Goal: Task Accomplishment & Management: Use online tool/utility

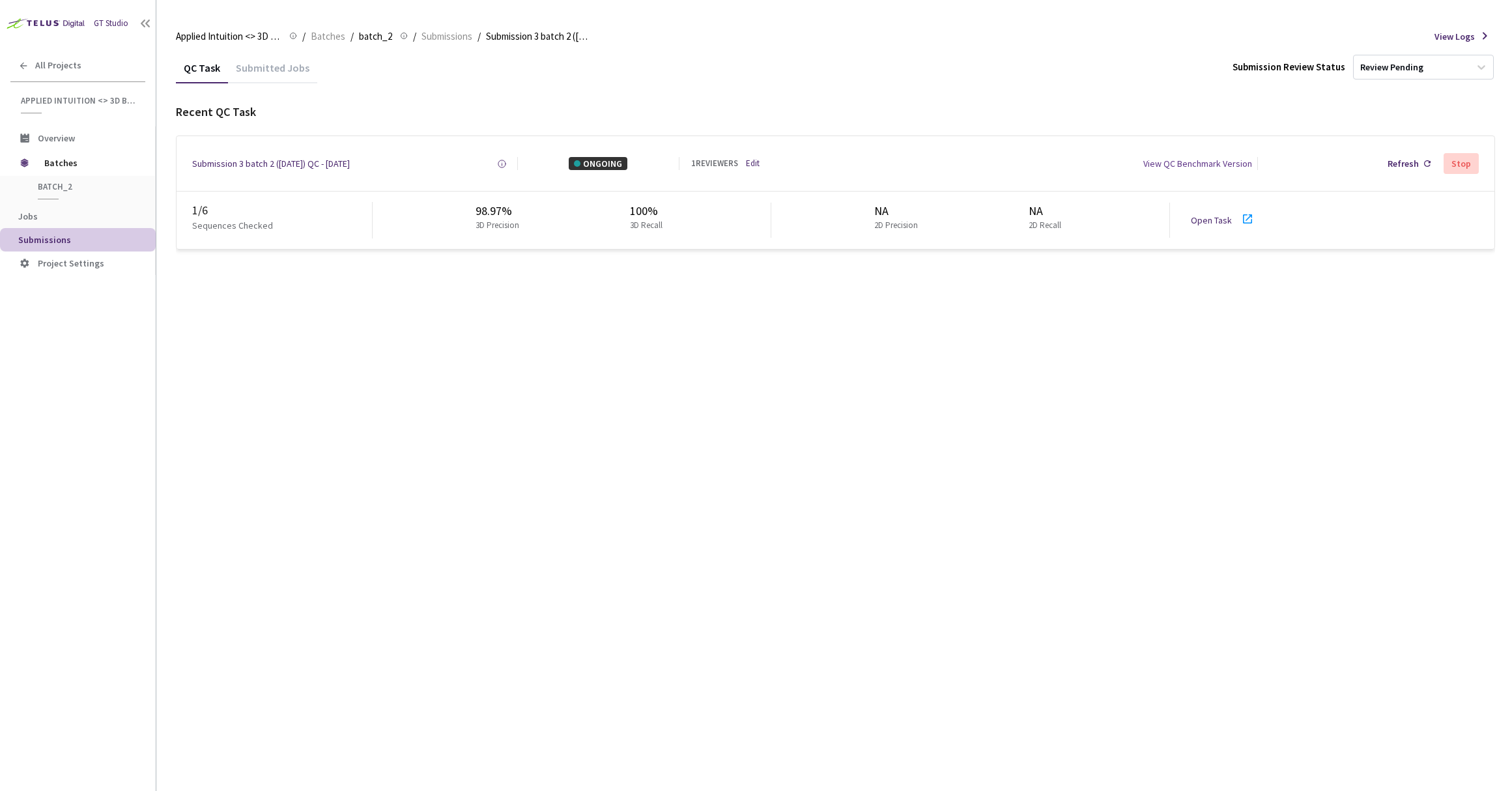
click at [262, 67] on div "Submitted Jobs" at bounding box center [272, 72] width 89 height 22
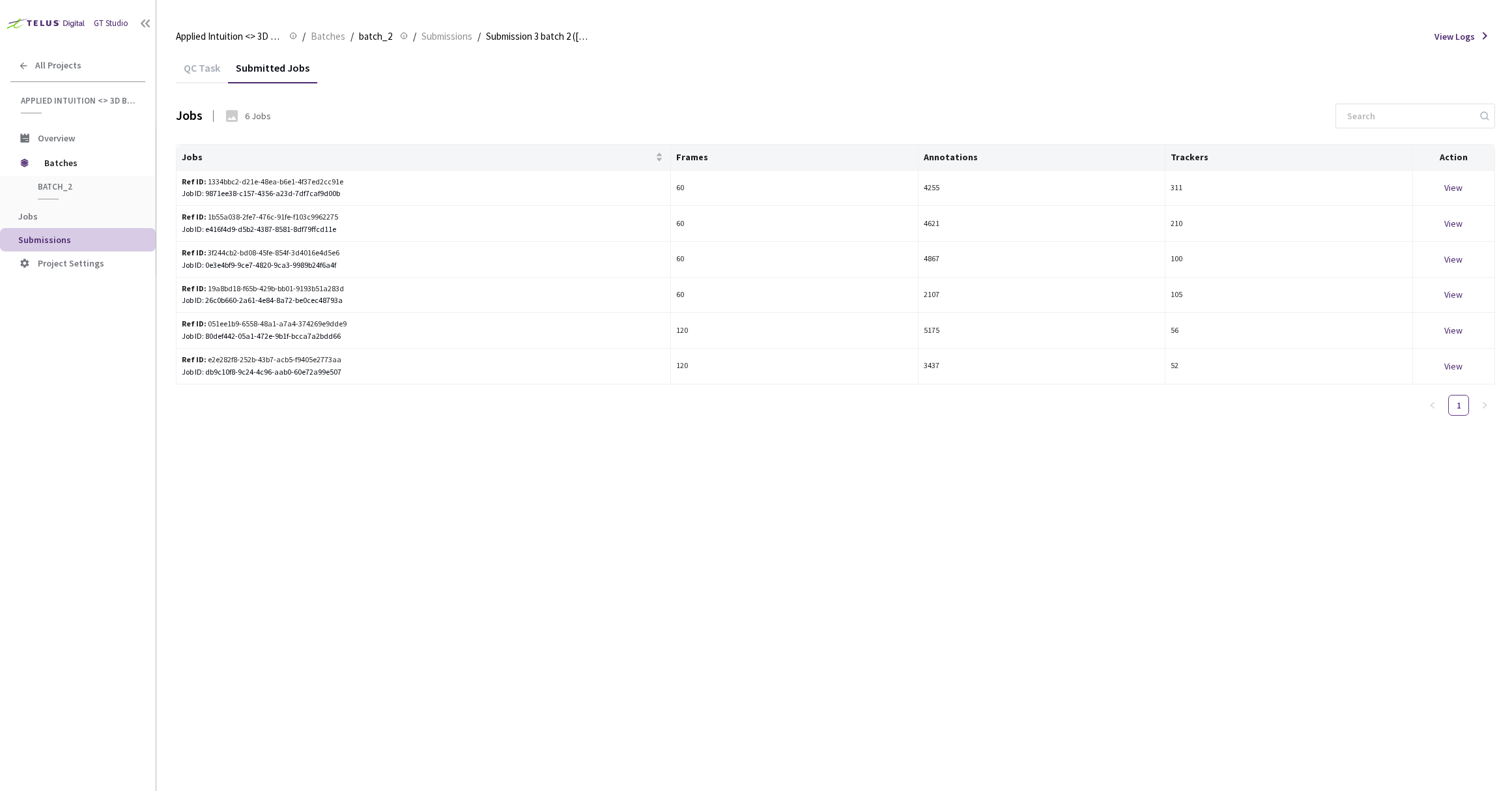
click at [385, 480] on div "QC Task Submitted Jobs Jobs 6 Jobs Jobs Frames Annotations Trackers Action Ref …" at bounding box center [835, 421] width 1319 height 738
click at [1450, 293] on div "View" at bounding box center [1453, 294] width 71 height 15
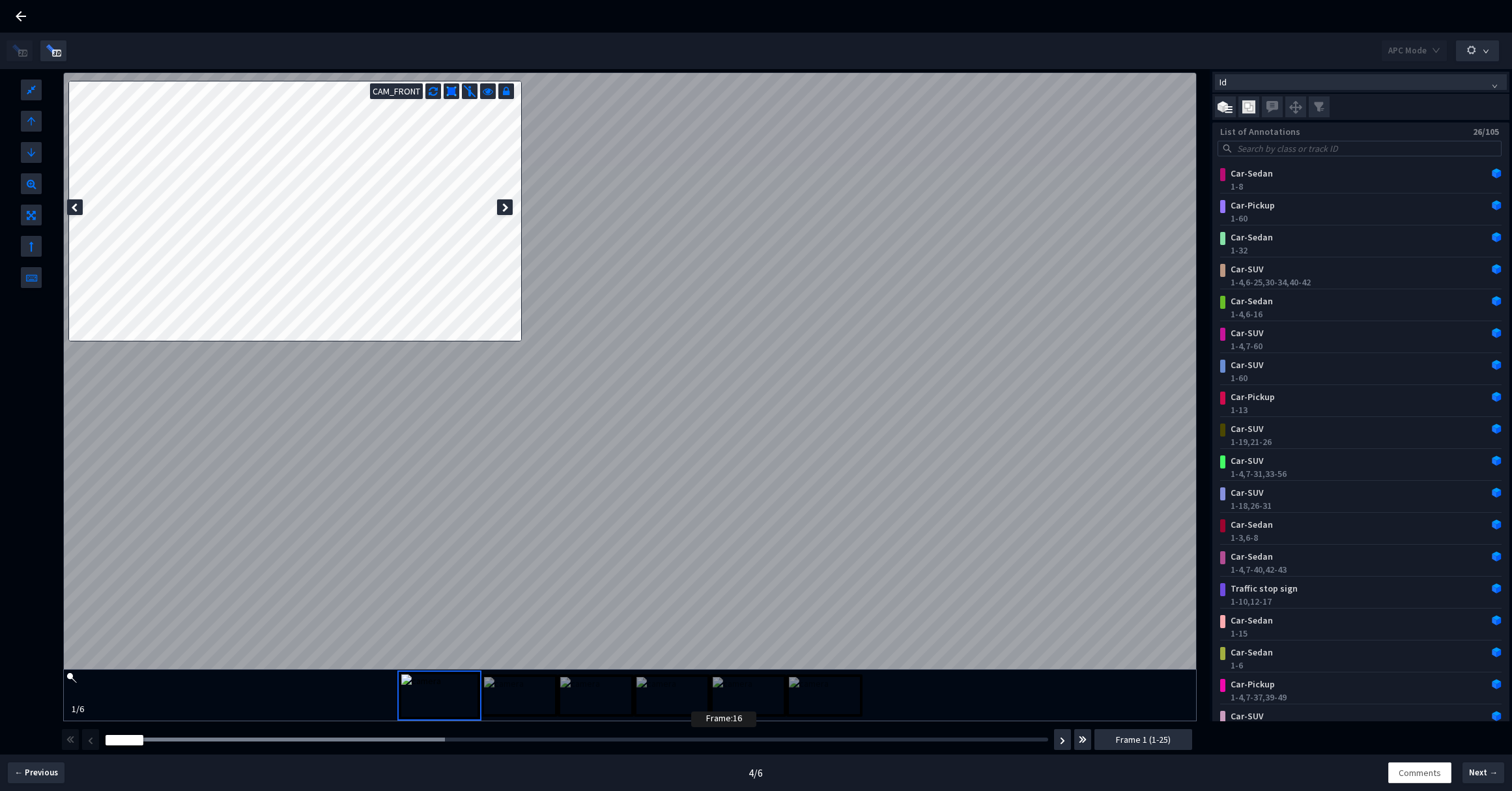
click at [695, 739] on div "Frame : 16" at bounding box center [576, 740] width 942 height 4
click at [705, 741] on div at bounding box center [557, 740] width 905 height 4
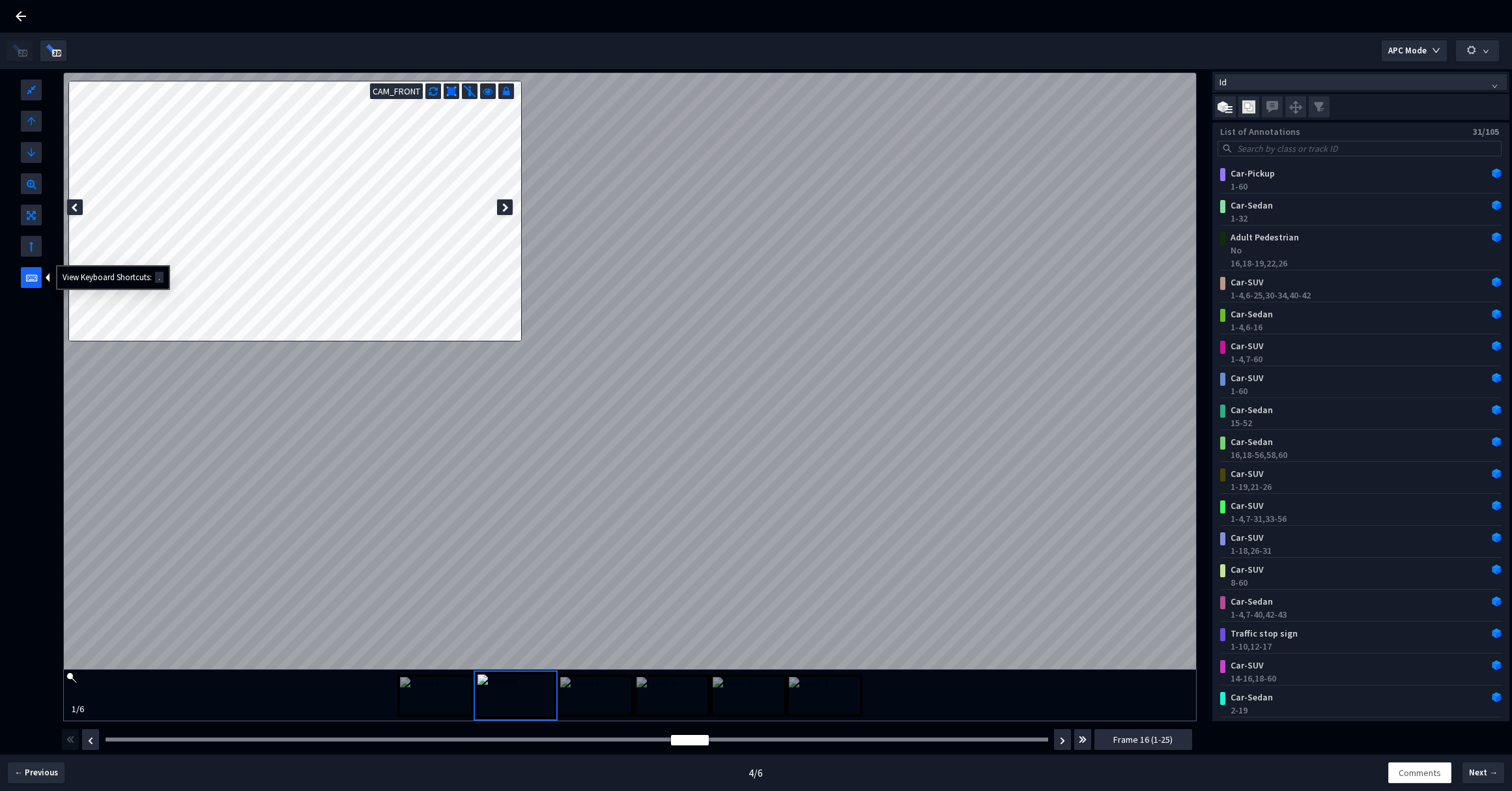
click at [26, 278] on icon at bounding box center [32, 275] width 11 height 16
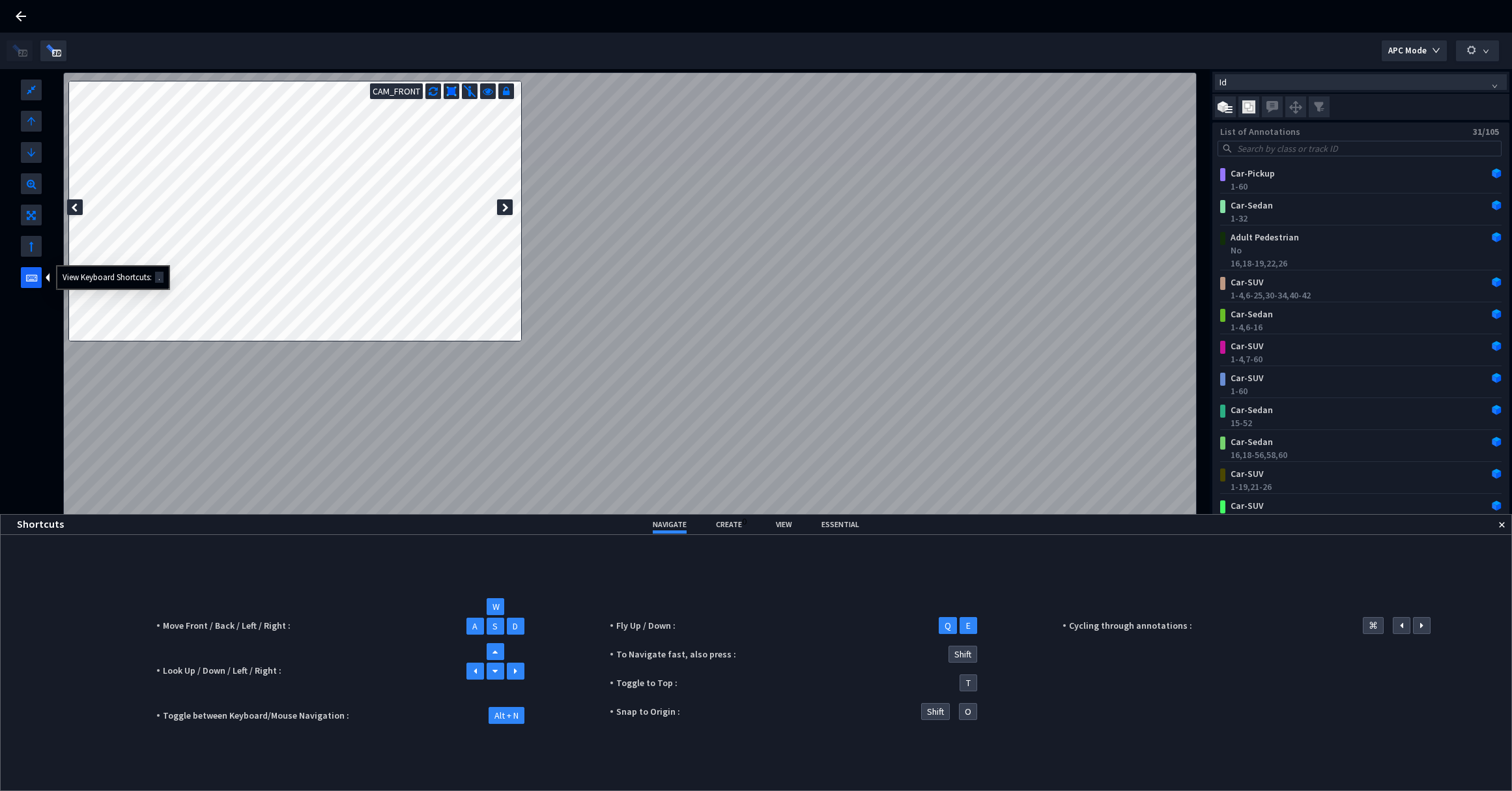
click at [34, 281] on icon at bounding box center [32, 275] width 11 height 16
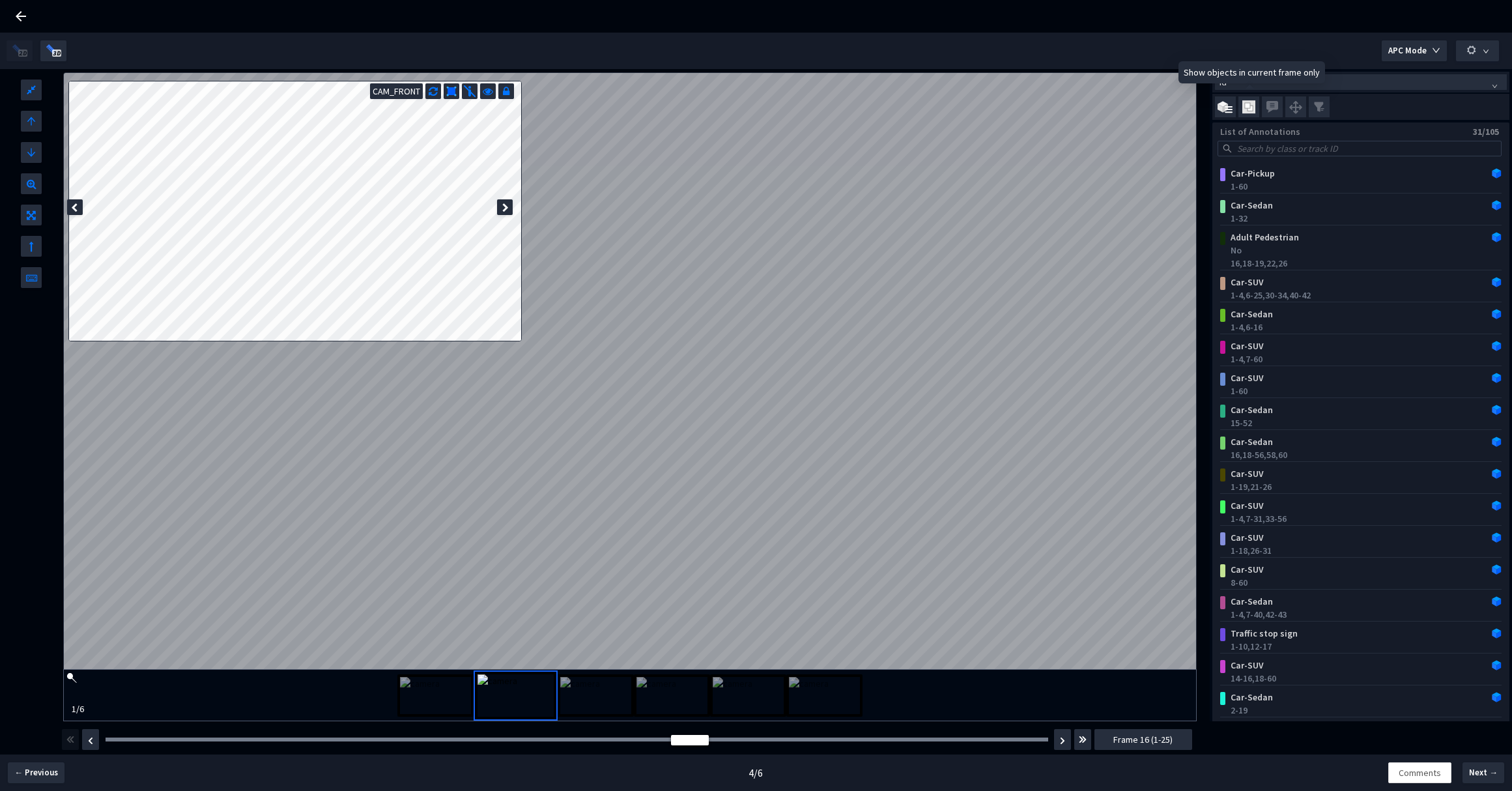
click at [1253, 109] on img at bounding box center [1249, 107] width 13 height 14
click at [0, 0] on input "checkbox" at bounding box center [0, 0] width 0 height 0
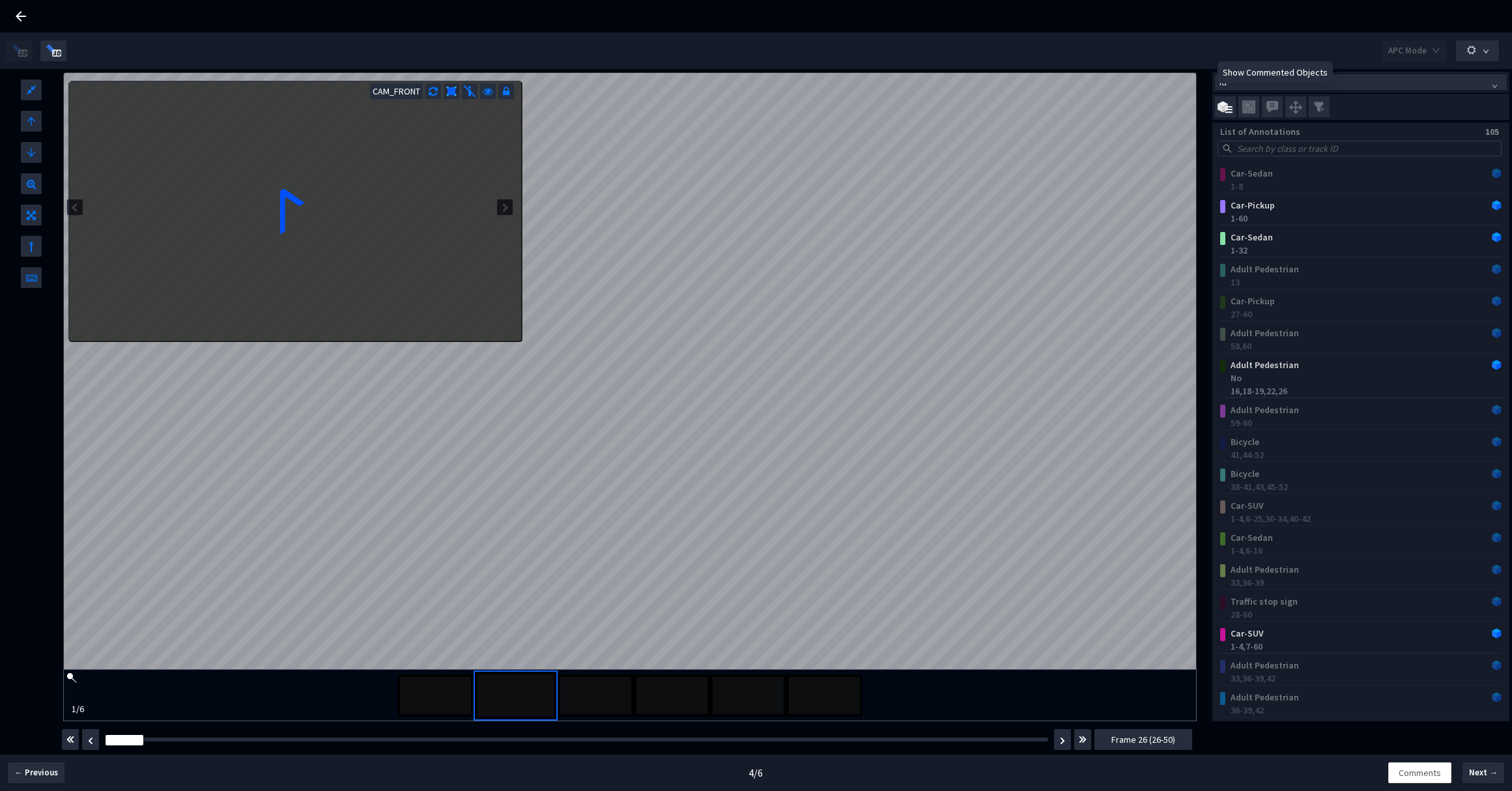
click at [1274, 82] on div "Show Commented Objects" at bounding box center [1275, 72] width 115 height 22
click at [1346, 87] on span "Id" at bounding box center [1361, 82] width 283 height 15
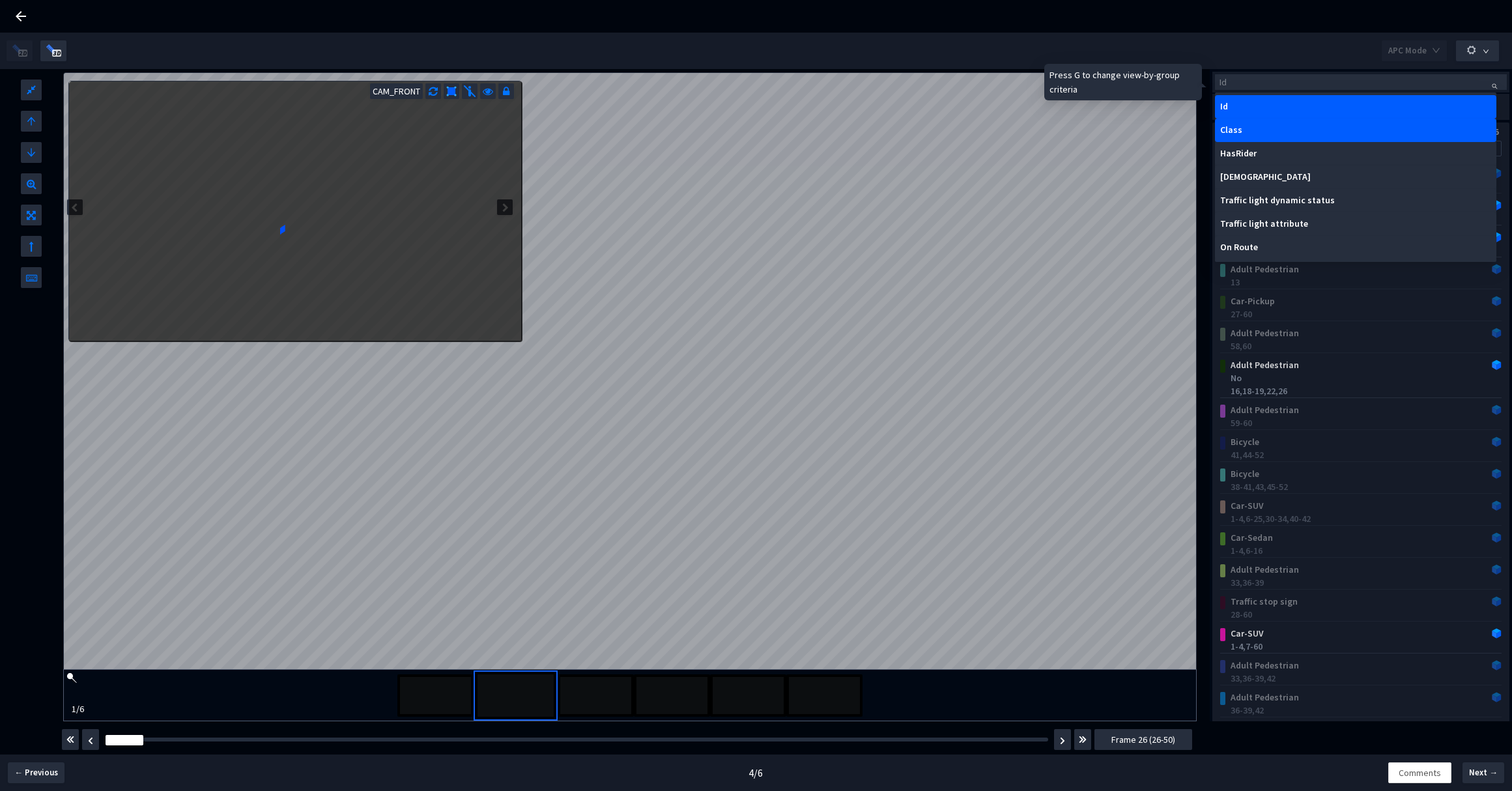
click at [1292, 122] on div "Class" at bounding box center [1355, 130] width 281 height 24
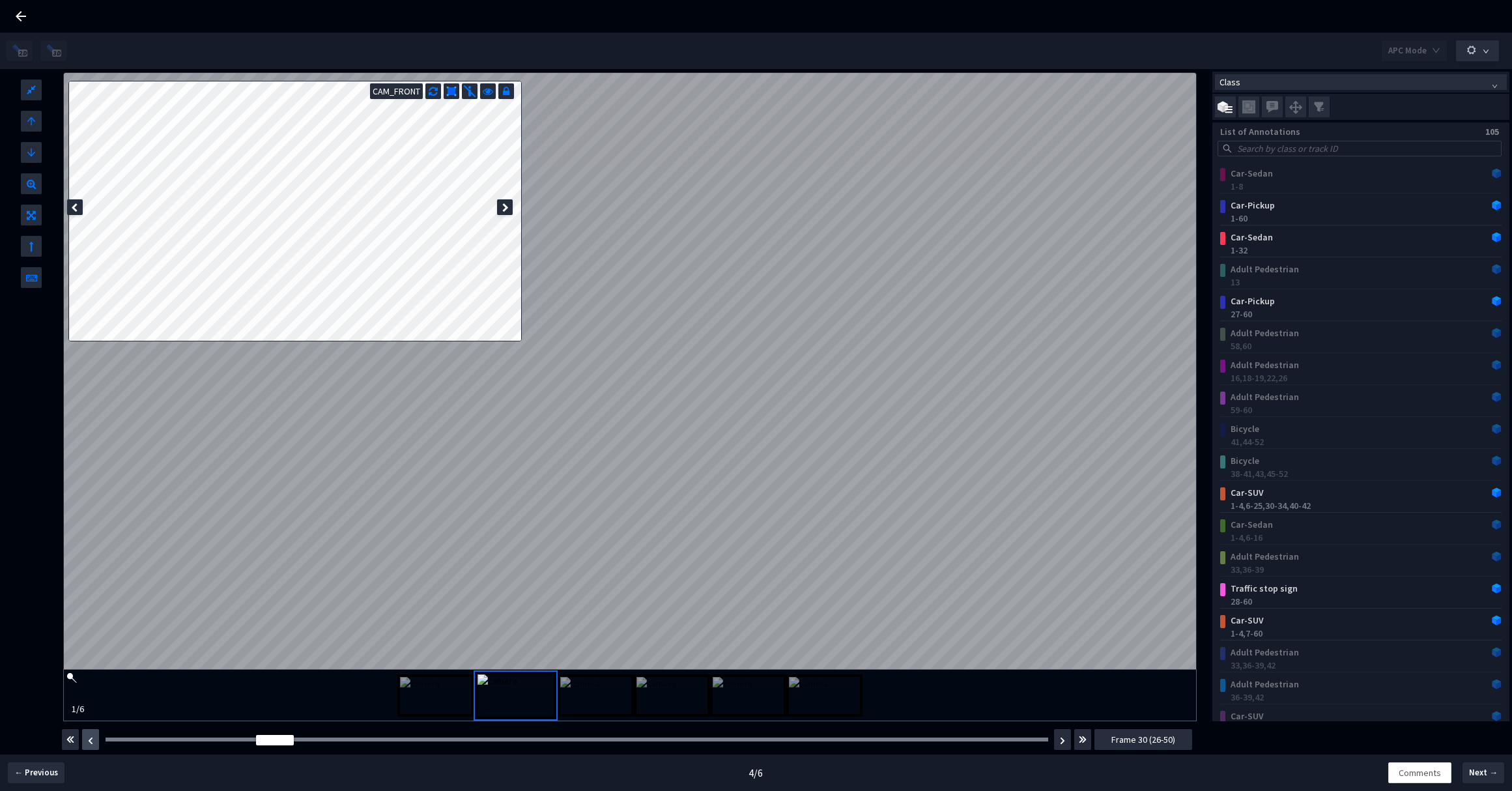
click at [88, 745] on button "button" at bounding box center [90, 739] width 17 height 21
click at [72, 743] on img "button" at bounding box center [70, 739] width 8 height 16
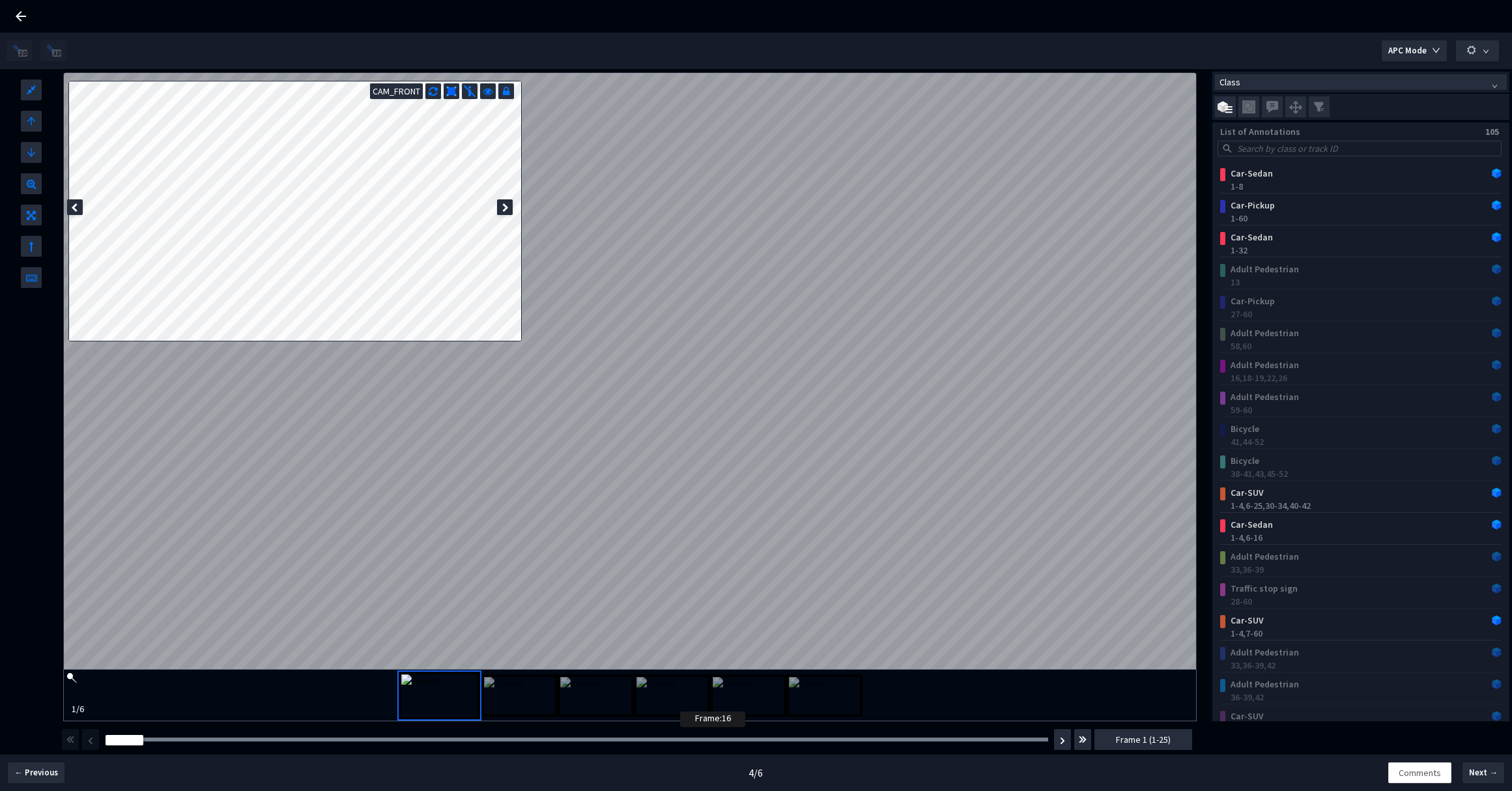
click at [684, 738] on div at bounding box center [576, 740] width 942 height 4
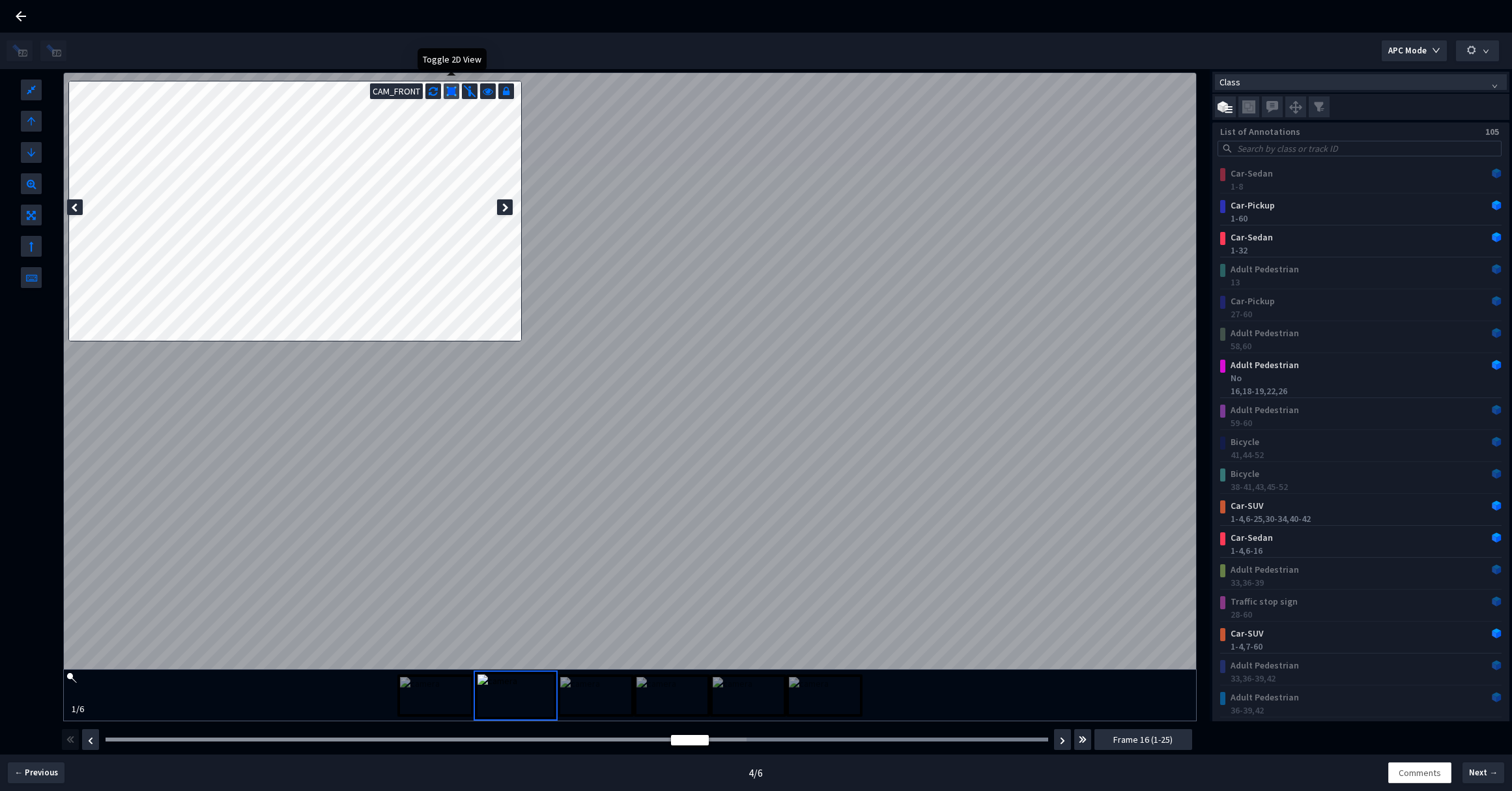
click at [446, 92] on img at bounding box center [451, 91] width 10 height 10
click at [122, 738] on div at bounding box center [501, 740] width 791 height 4
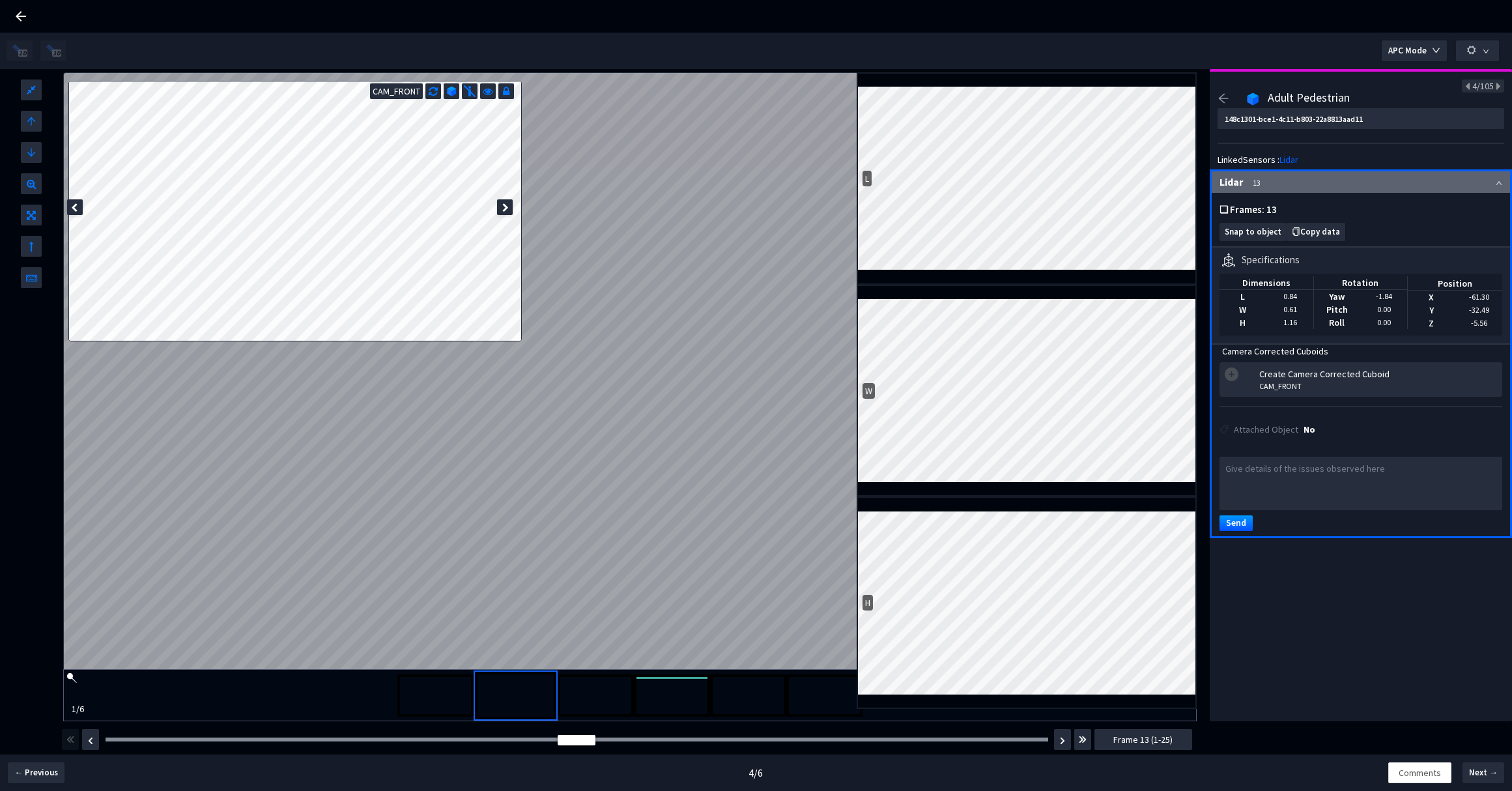
type input "1d64200e-ff1b-44c3-a61e-e62000716063"
click at [503, 208] on icon at bounding box center [505, 207] width 6 height 9
click at [501, 208] on div at bounding box center [505, 207] width 16 height 16
type input "1d64200e-ff1b-44c3-a61e-e62000716063"
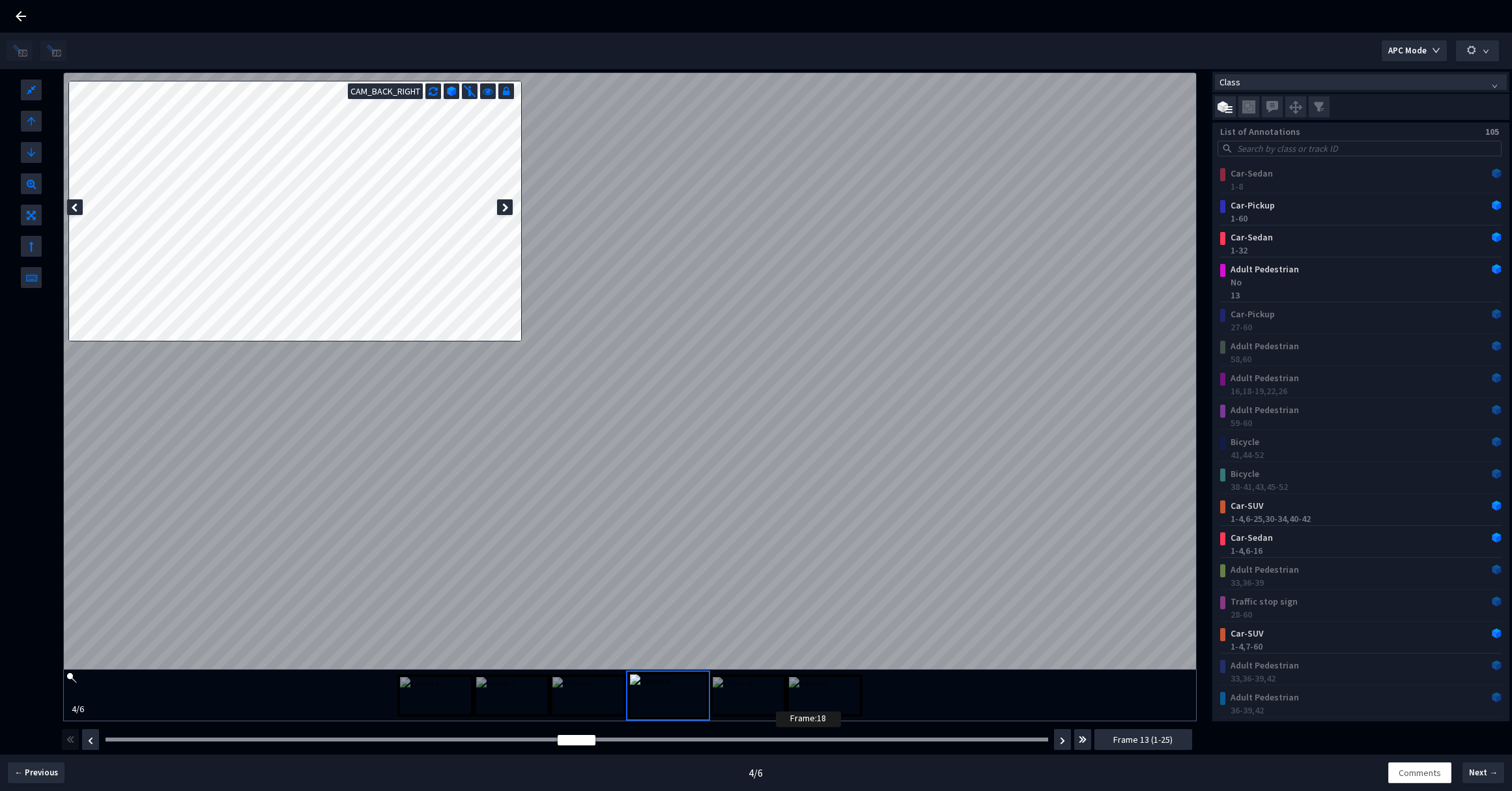
click at [781, 740] on div at bounding box center [576, 740] width 942 height 4
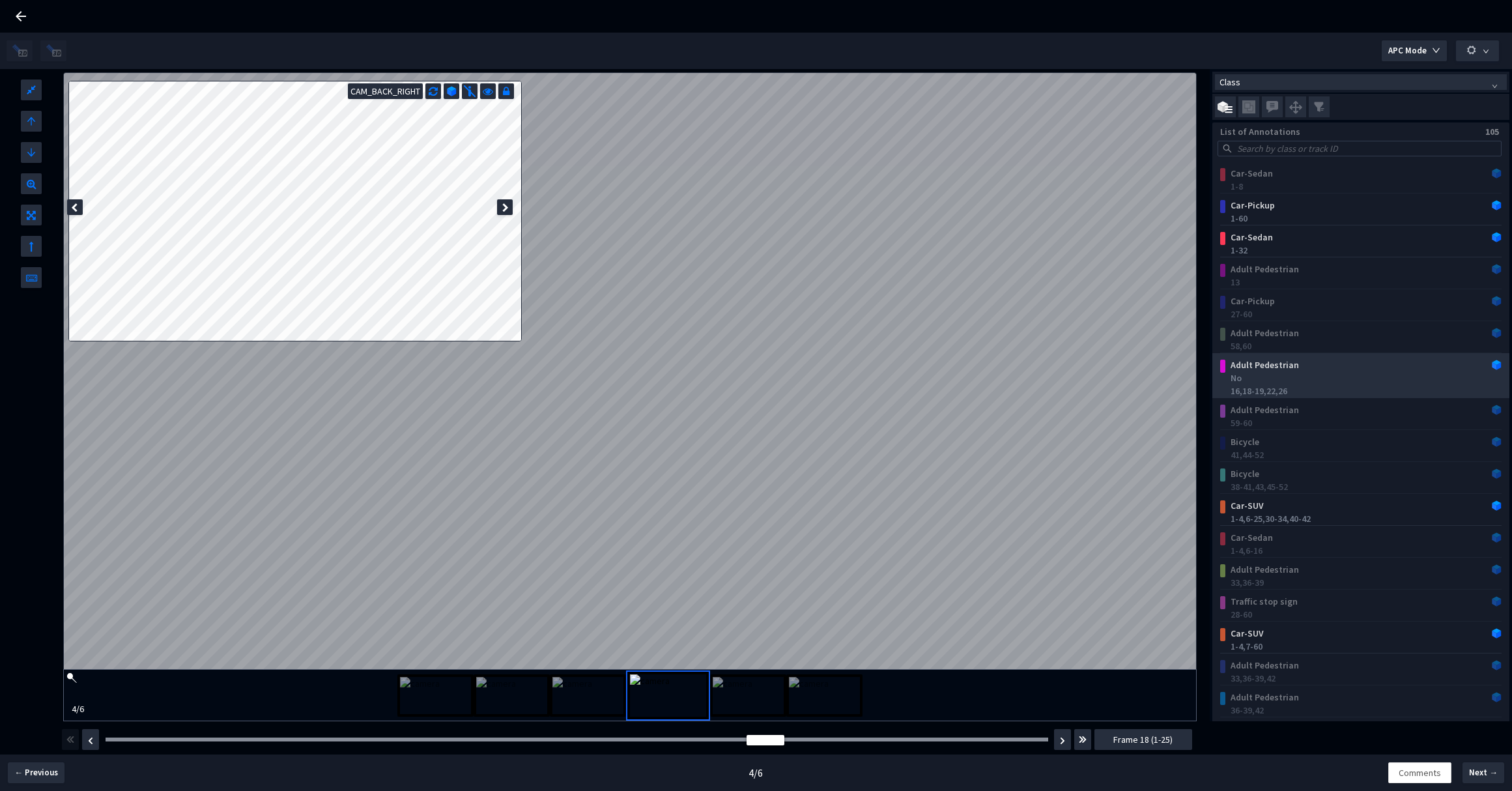
click at [1274, 386] on div "16, 18-19, 22, 26" at bounding box center [1363, 390] width 266 height 13
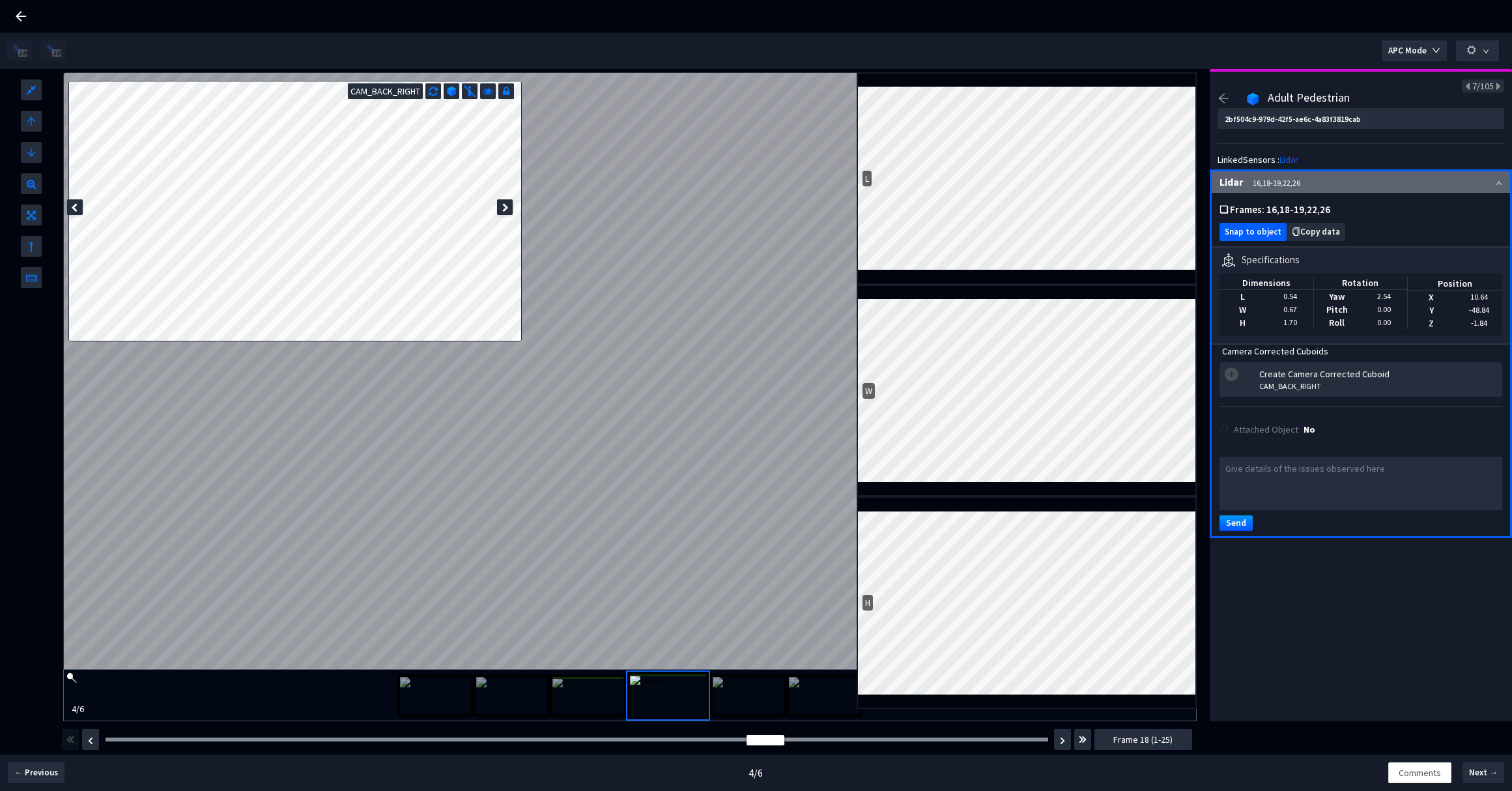
click at [1256, 232] on span "Snap to object" at bounding box center [1253, 232] width 57 height 10
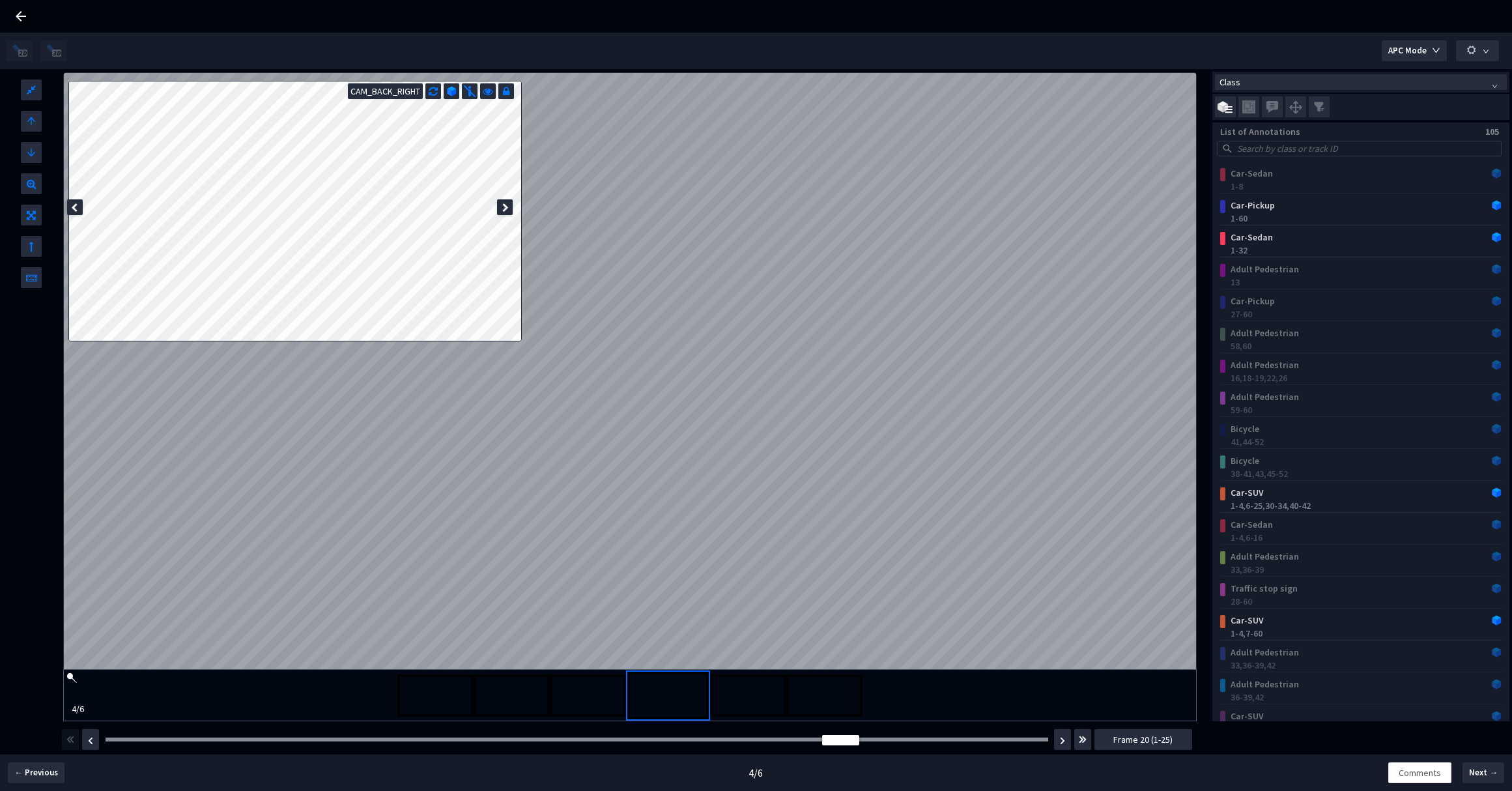
click at [607, 247] on div "L W H CAM_BACK_RIGHT 4 / 6" at bounding box center [630, 395] width 1134 height 652
click at [1081, 742] on img "button" at bounding box center [1082, 739] width 8 height 16
click at [64, 741] on button "button" at bounding box center [70, 739] width 17 height 21
click at [774, 741] on div at bounding box center [576, 740] width 942 height 4
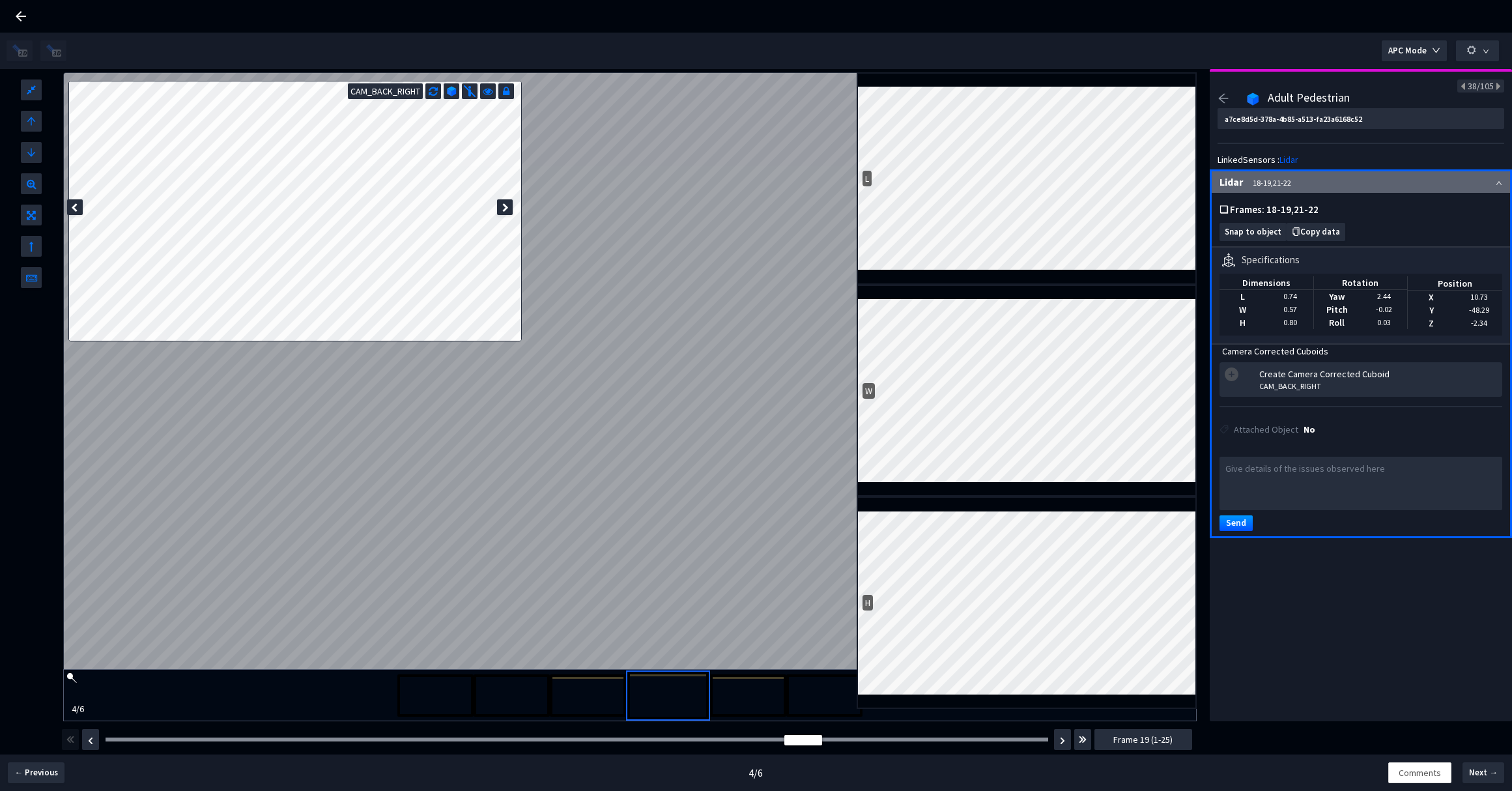
type input "2bf504c9-979d-42f5-ae6c-4a83f3819cab"
